Goal: Download file/media

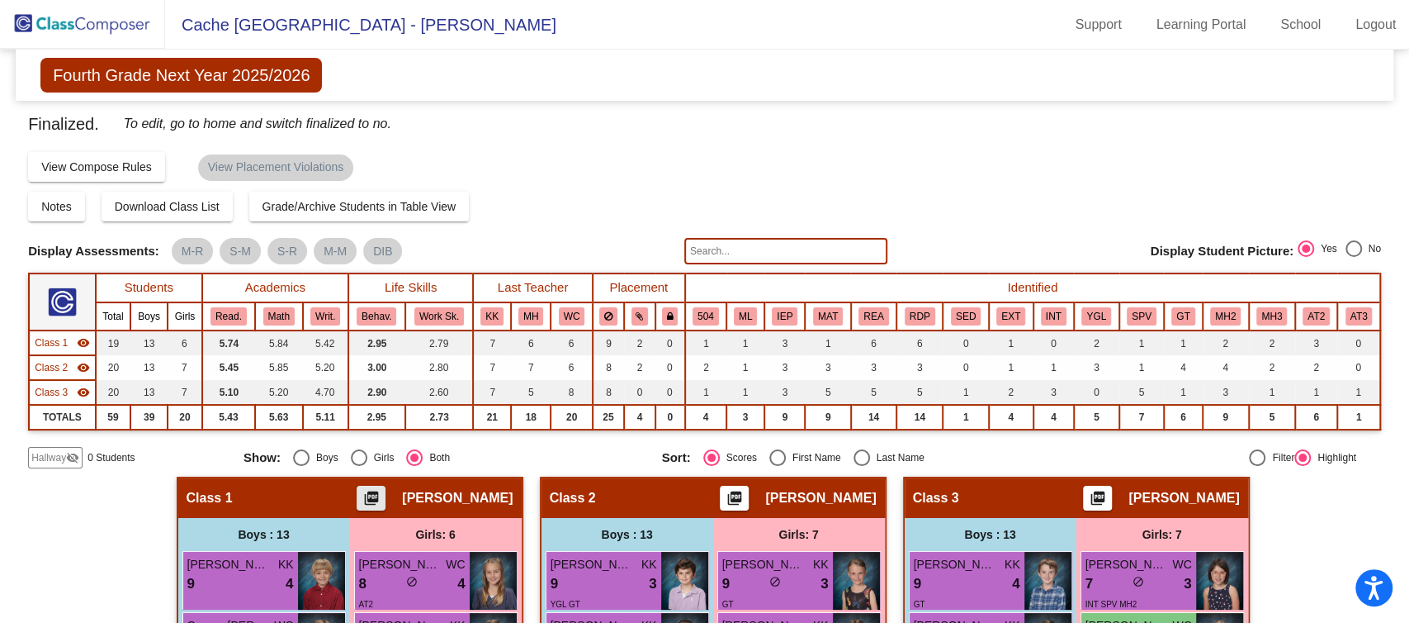
click at [386, 494] on button "picture_as_pdf" at bounding box center [371, 497] width 29 height 25
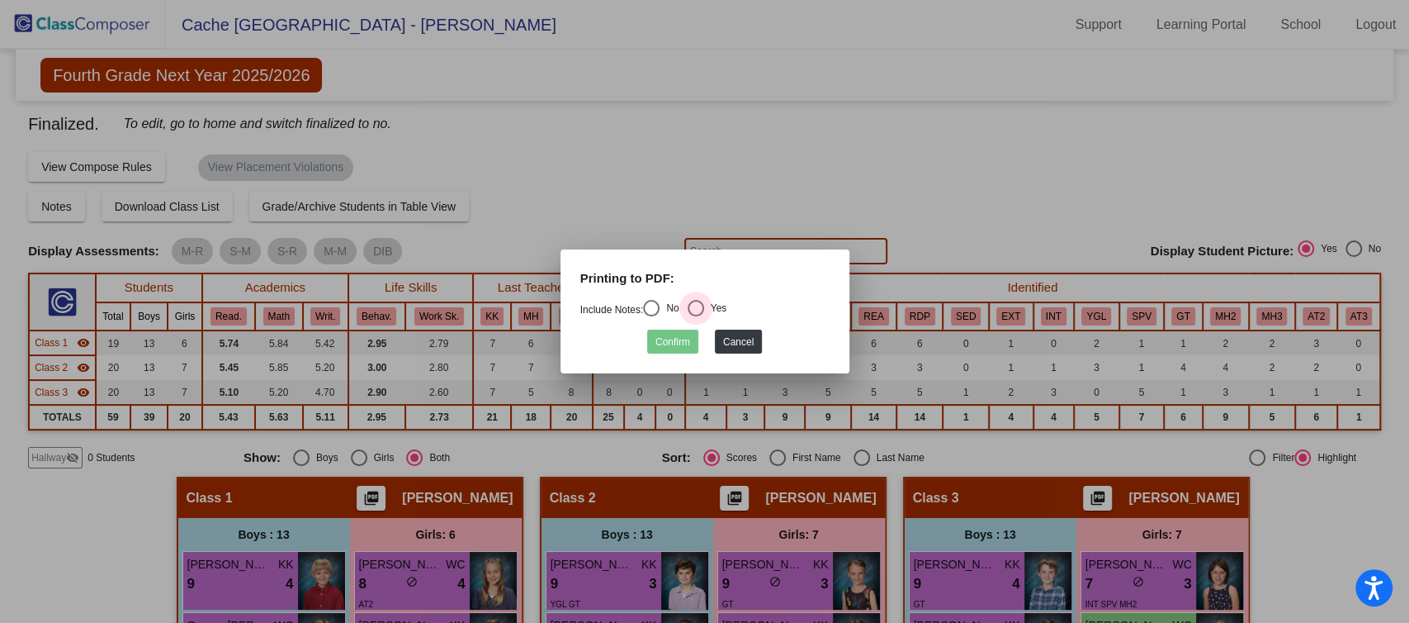
click at [700, 306] on div "Select an option" at bounding box center [696, 308] width 17 height 17
click at [696, 316] on input "Yes" at bounding box center [695, 316] width 1 height 1
radio input "true"
click at [672, 343] on button "Confirm" at bounding box center [672, 341] width 51 height 24
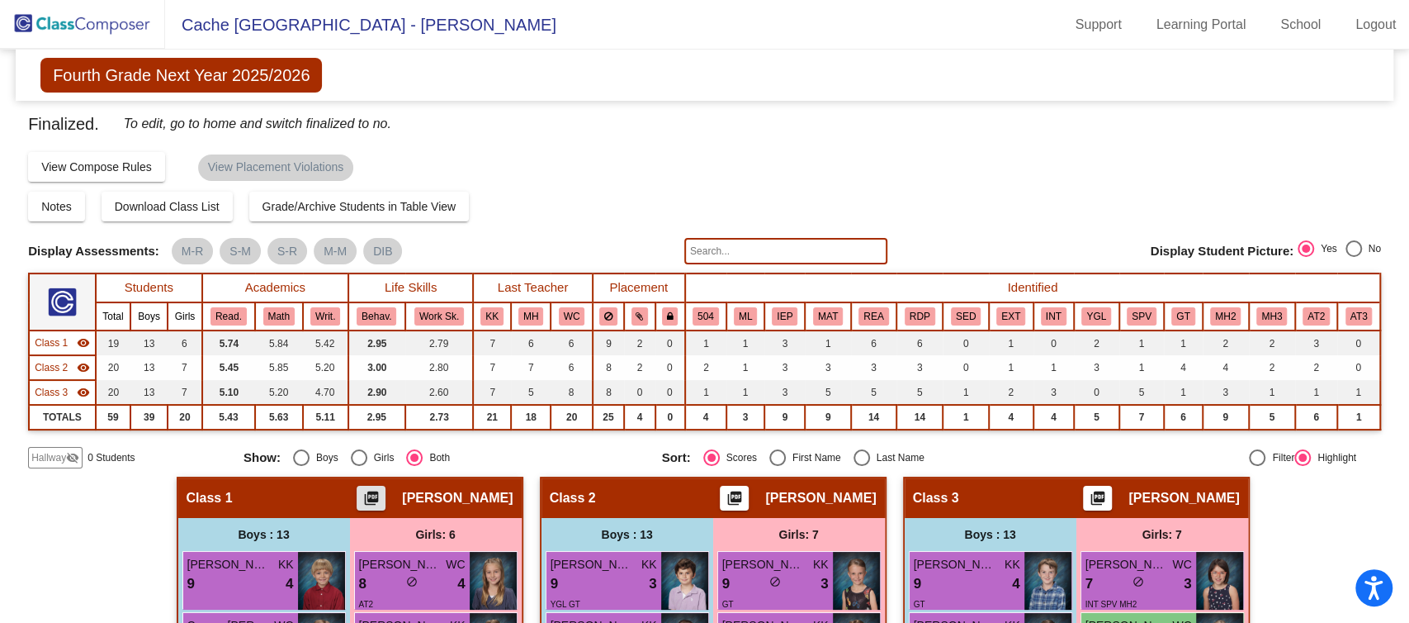
click at [781, 498] on span "[PERSON_NAME]" at bounding box center [820, 498] width 111 height 17
click at [761, 502] on div "Class 2 picture_as_pdf [PERSON_NAME]" at bounding box center [713, 498] width 343 height 40
click at [745, 495] on mat-icon "picture_as_pdf" at bounding box center [735, 501] width 20 height 23
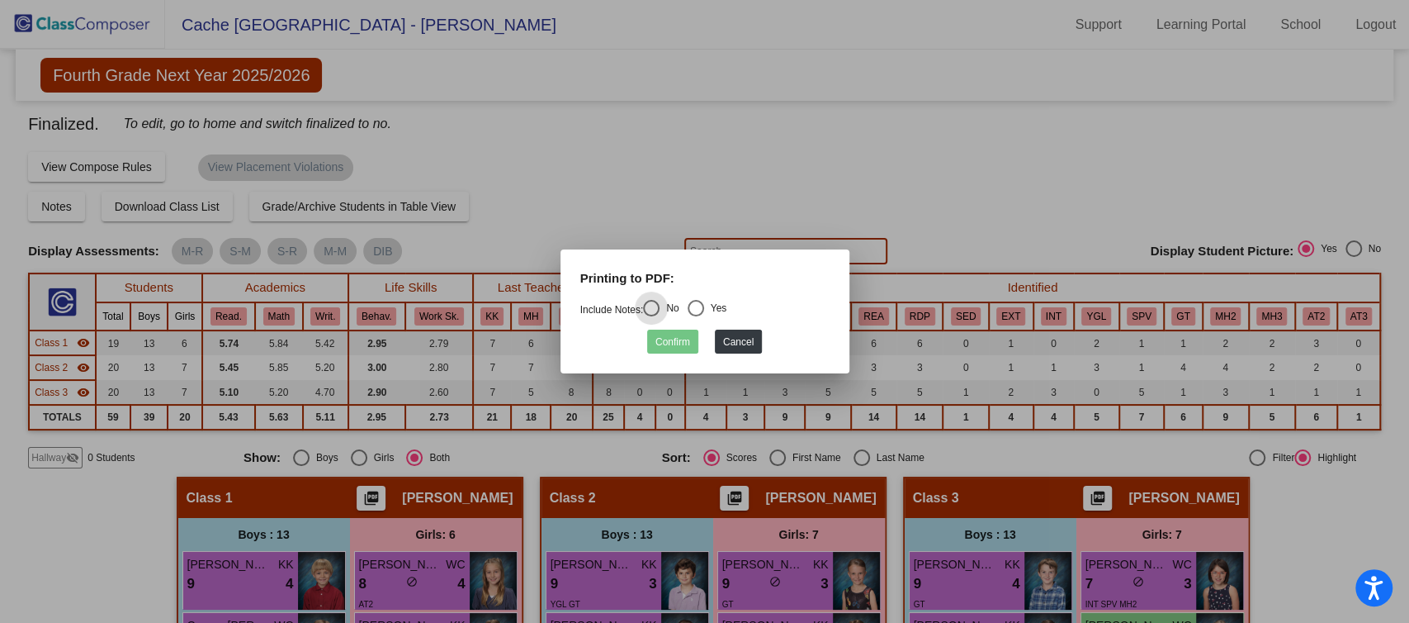
click at [698, 299] on div "Printing to PDF:" at bounding box center [705, 284] width 274 height 31
click at [704, 307] on div "Select an option" at bounding box center [696, 308] width 17 height 17
click at [696, 316] on input "Yes" at bounding box center [695, 316] width 1 height 1
radio input "true"
click at [668, 345] on button "Confirm" at bounding box center [672, 341] width 51 height 24
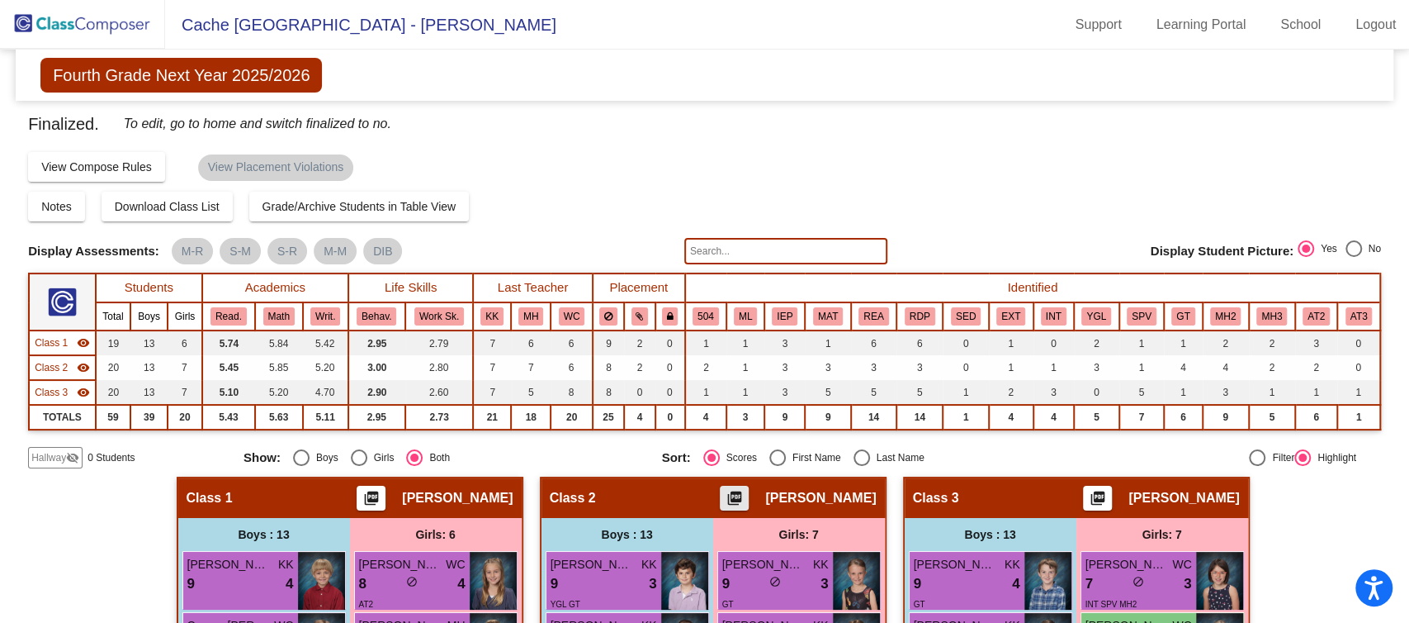
click at [741, 495] on mat-icon "picture_as_pdf" at bounding box center [735, 501] width 20 height 23
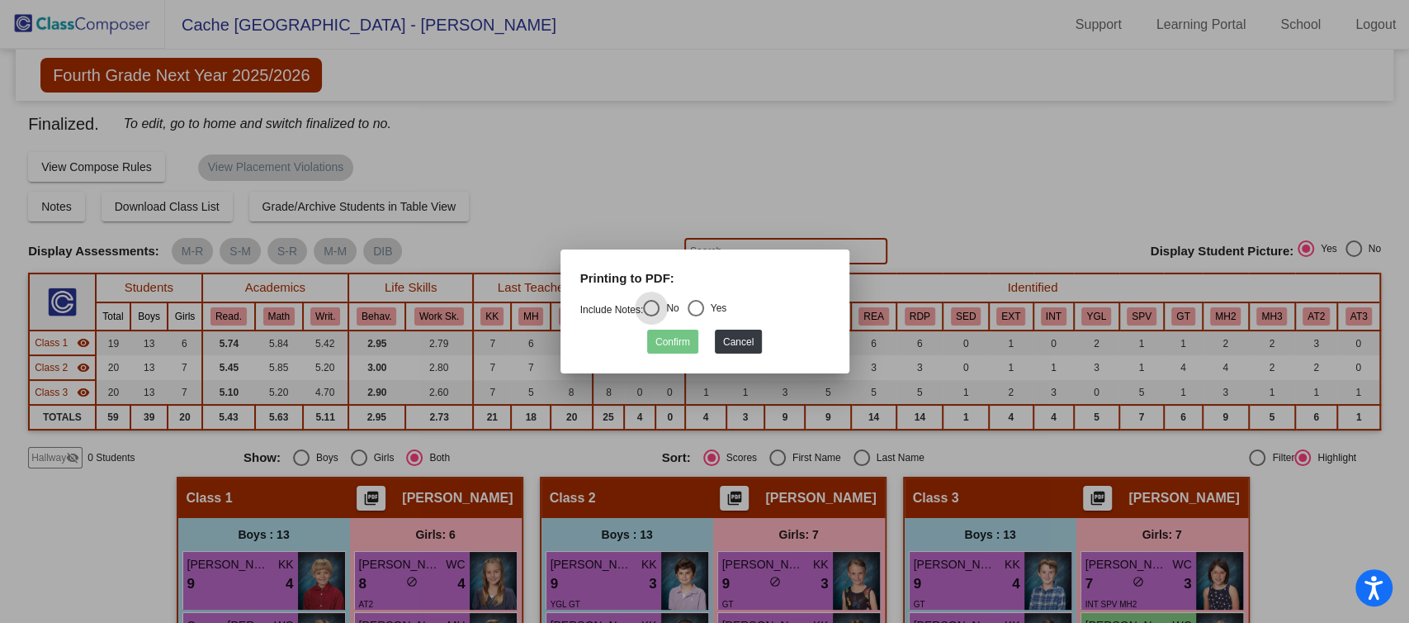
click at [703, 306] on div "Select an option" at bounding box center [696, 308] width 17 height 17
click at [696, 316] on input "Yes" at bounding box center [695, 316] width 1 height 1
radio input "true"
click at [676, 334] on button "Confirm" at bounding box center [672, 341] width 51 height 24
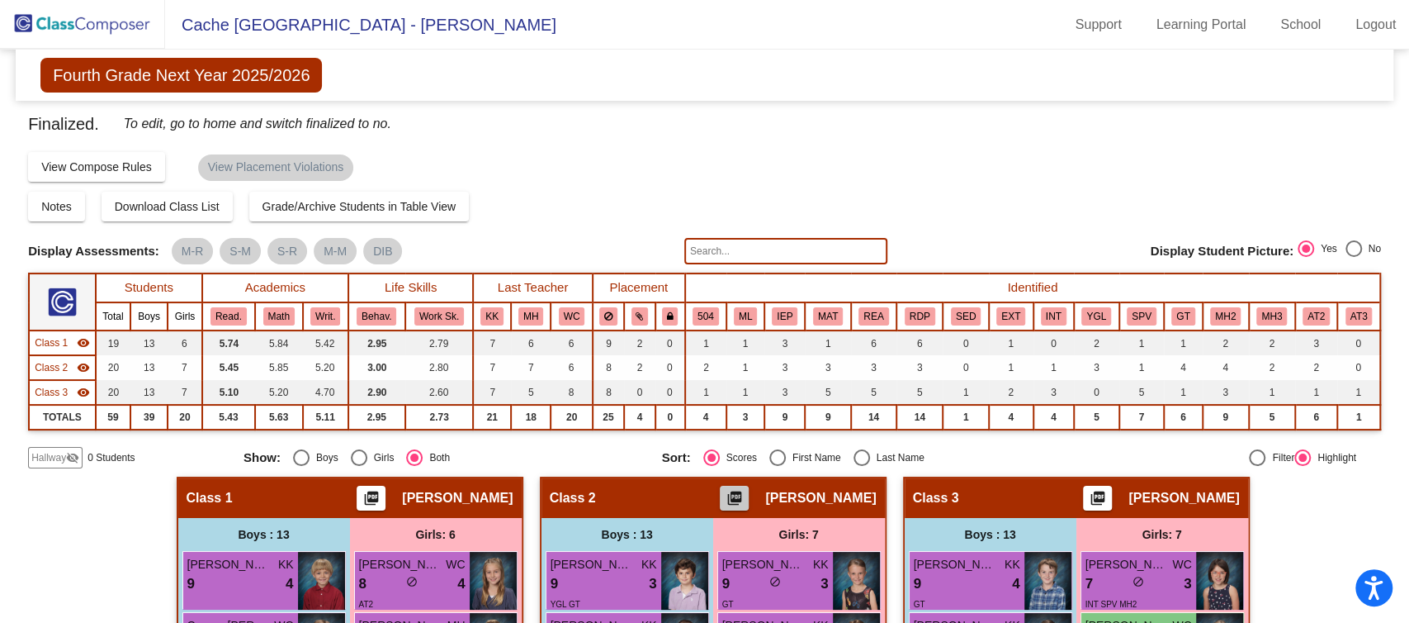
click at [745, 490] on mat-icon "picture_as_pdf" at bounding box center [735, 501] width 20 height 23
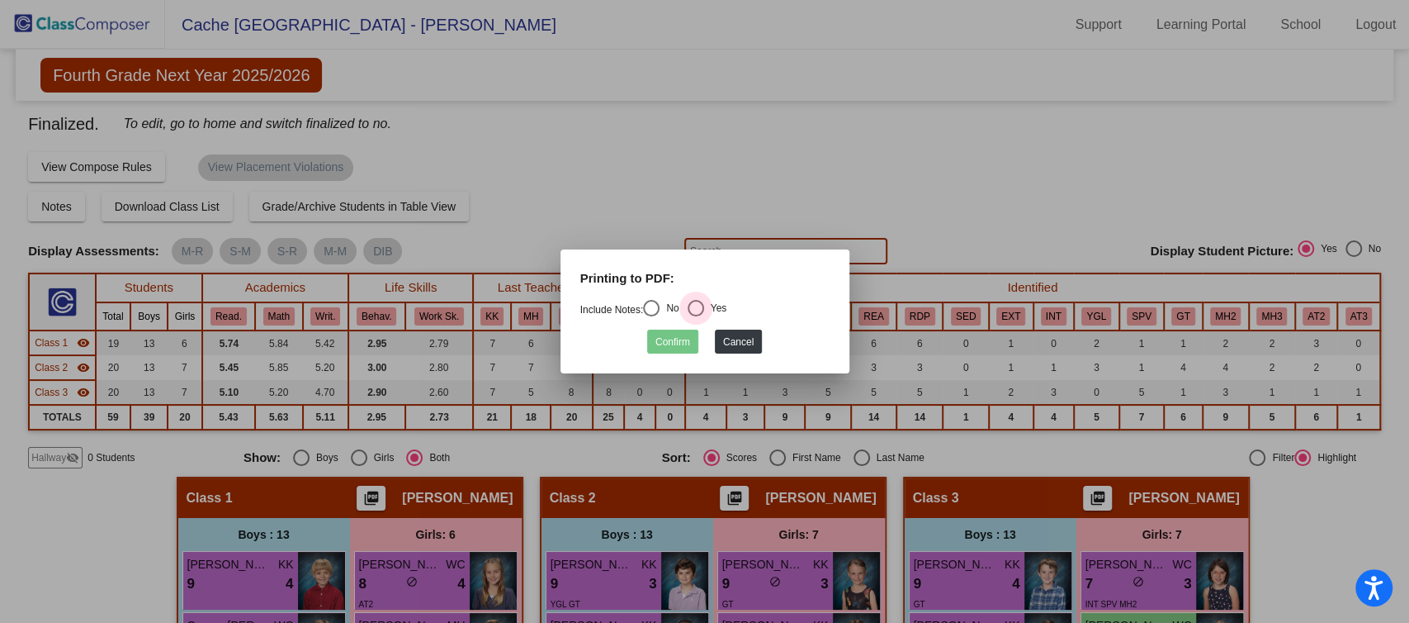
click at [704, 314] on div "Select an option" at bounding box center [696, 308] width 17 height 17
click at [696, 316] on input "Yes" at bounding box center [695, 316] width 1 height 1
radio input "true"
click at [671, 333] on button "Confirm" at bounding box center [672, 341] width 51 height 24
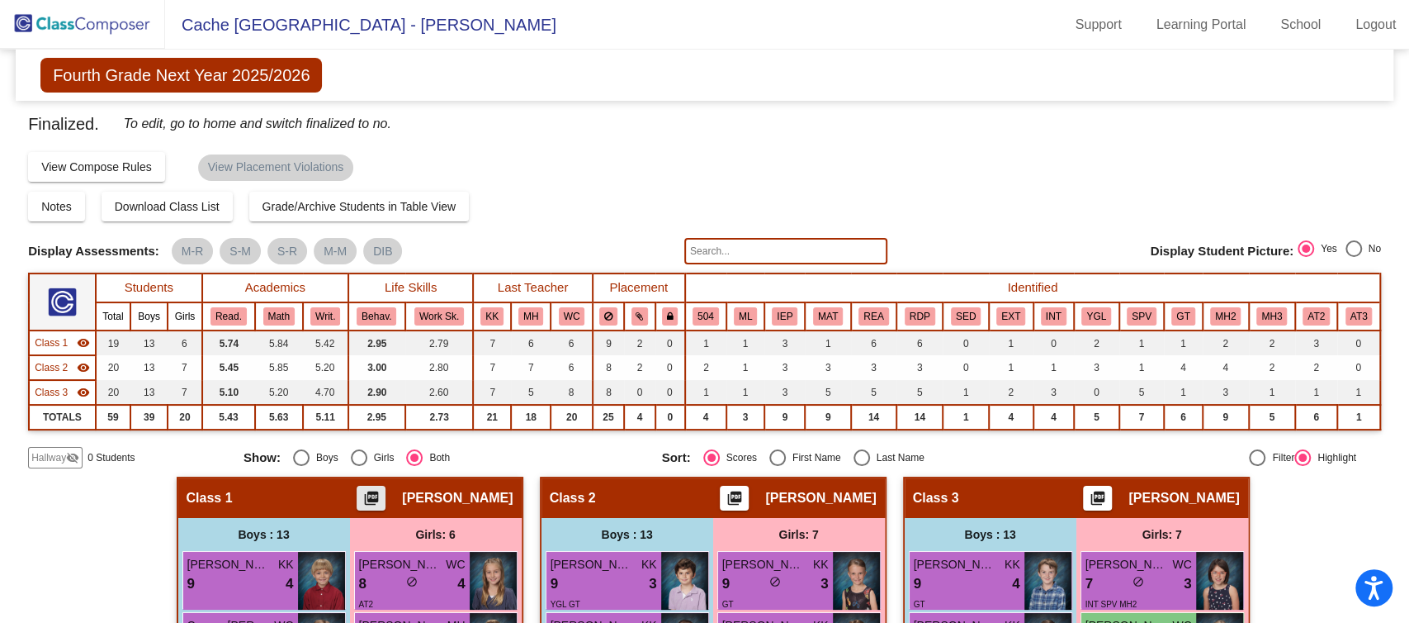
click at [381, 498] on mat-icon "picture_as_pdf" at bounding box center [372, 501] width 20 height 23
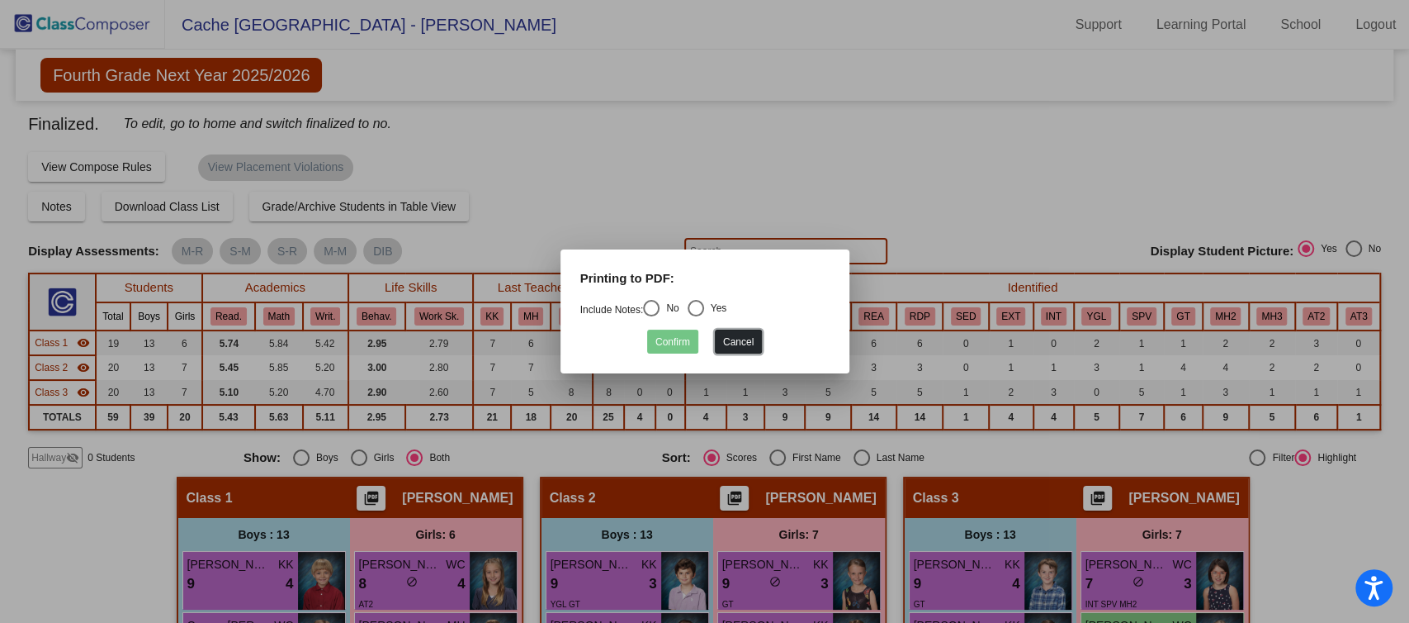
click at [746, 343] on button "Cancel" at bounding box center [738, 341] width 47 height 24
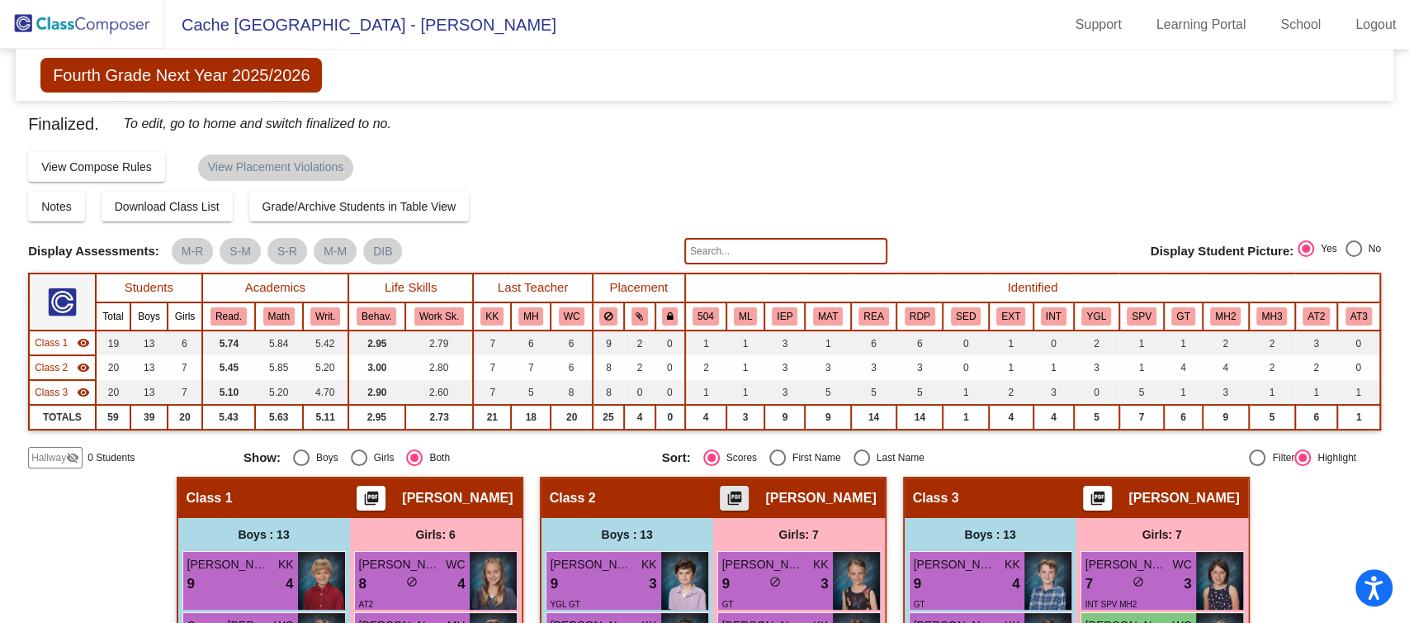
click at [745, 490] on mat-icon "picture_as_pdf" at bounding box center [735, 501] width 20 height 23
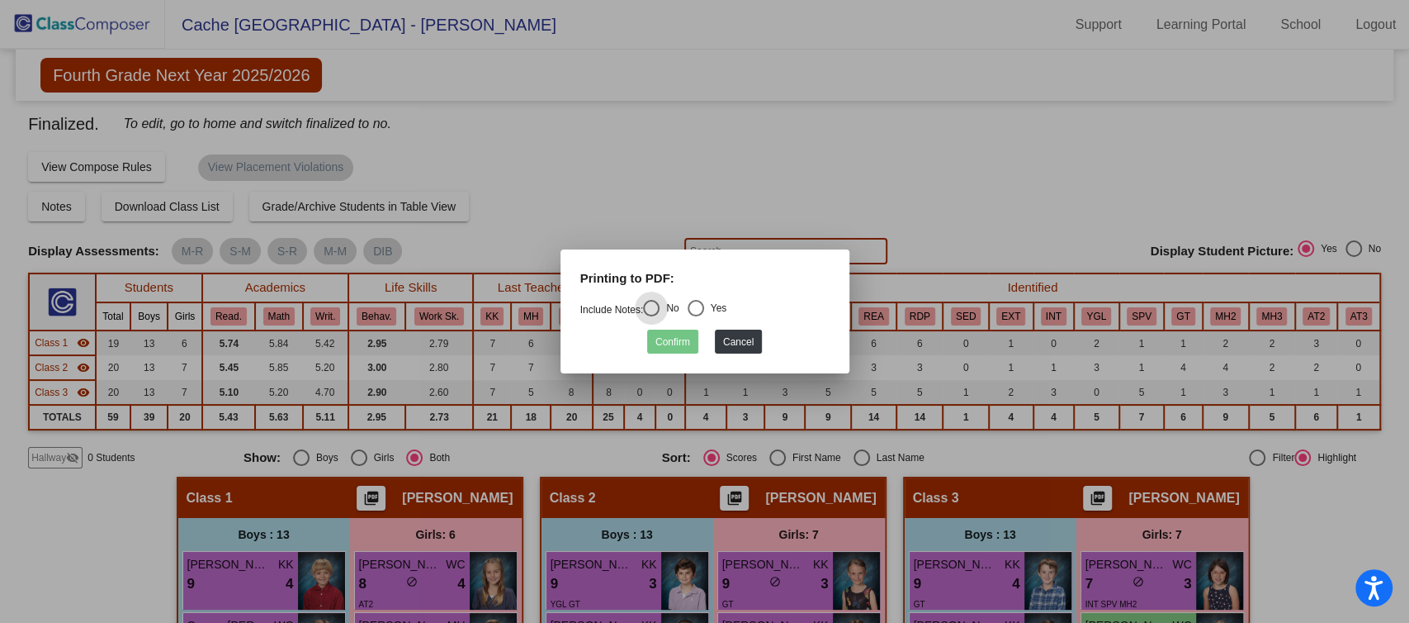
click at [703, 310] on div "Select an option" at bounding box center [696, 308] width 17 height 17
click at [696, 316] on input "Yes" at bounding box center [695, 316] width 1 height 1
radio input "true"
click at [746, 343] on button "Cancel" at bounding box center [738, 341] width 47 height 24
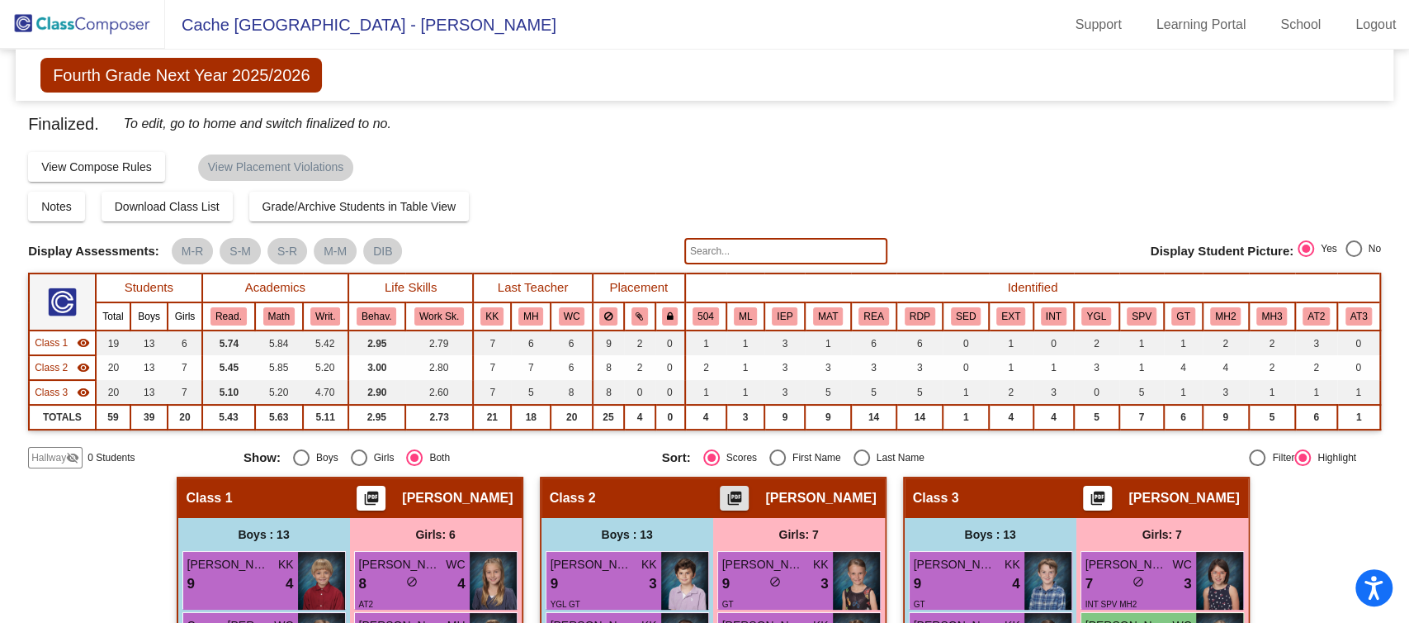
scroll to position [110, 0]
